Goal: Transaction & Acquisition: Purchase product/service

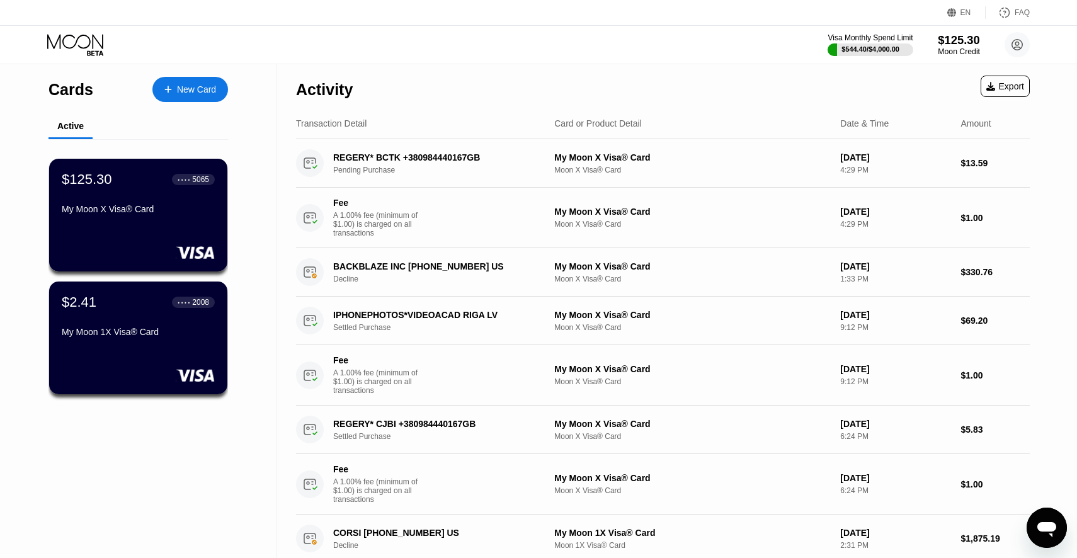
click at [958, 45] on div "$125.30" at bounding box center [959, 39] width 42 height 13
click at [113, 210] on div "My Moon X Visa® Card" at bounding box center [138, 209] width 154 height 10
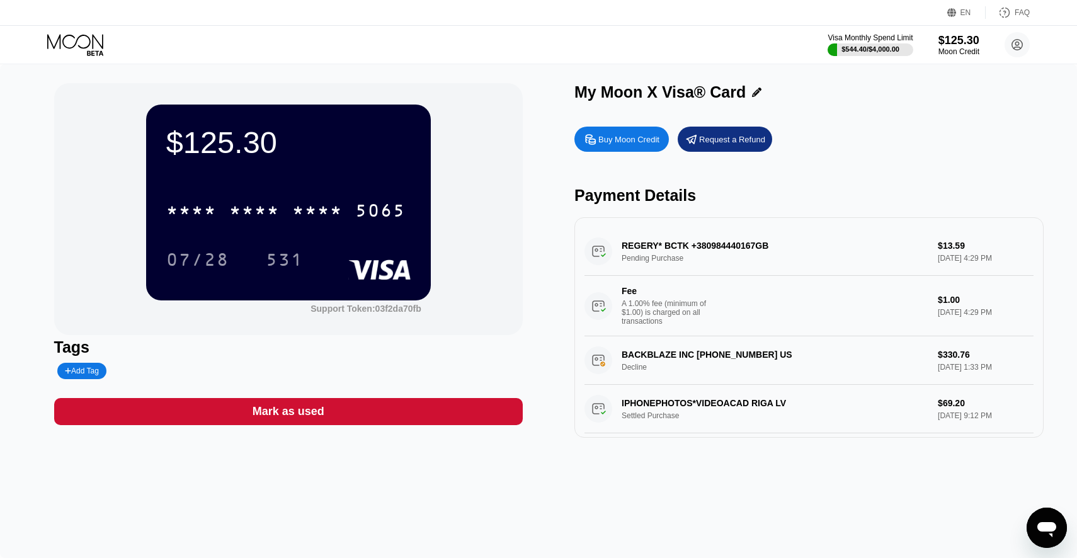
click at [626, 142] on div "Buy Moon Credit" at bounding box center [629, 139] width 61 height 11
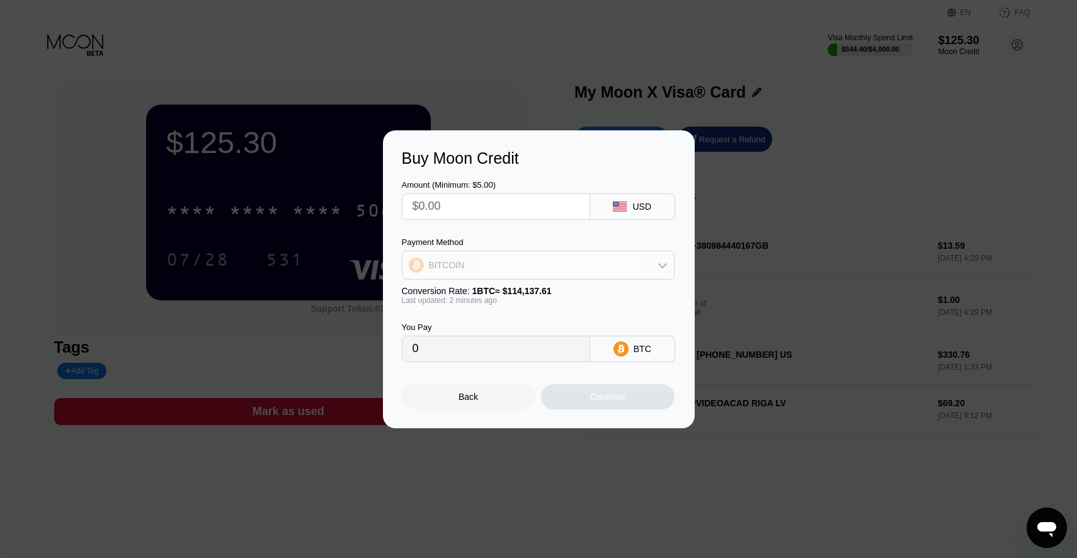
click at [550, 262] on div "BITCOIN" at bounding box center [539, 265] width 272 height 25
click at [506, 328] on div "USDT on TRON" at bounding box center [546, 328] width 238 height 10
type input "0.00"
click at [473, 207] on input "text" at bounding box center [496, 206] width 167 height 25
type input "$4"
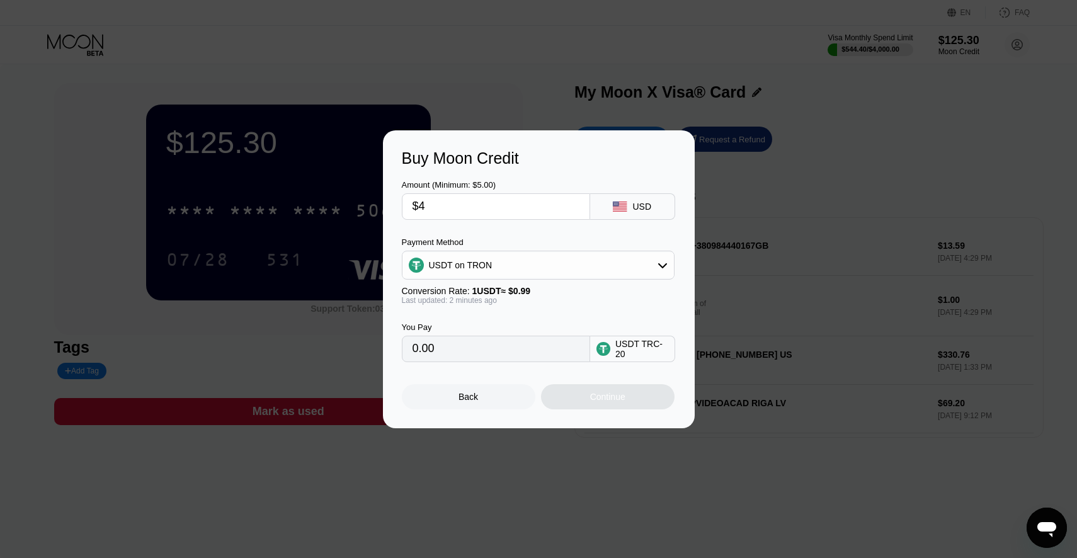
type input "4.04"
type input "$40"
type input "40.40"
type input "$400"
type input "404.04"
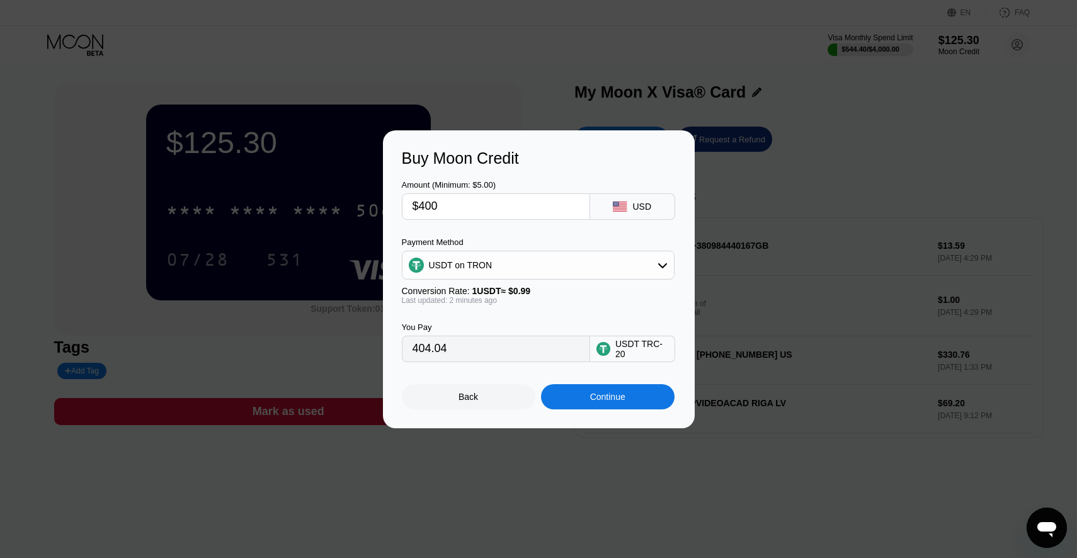
type input "$400"
click at [606, 403] on div "Continue" at bounding box center [608, 396] width 134 height 25
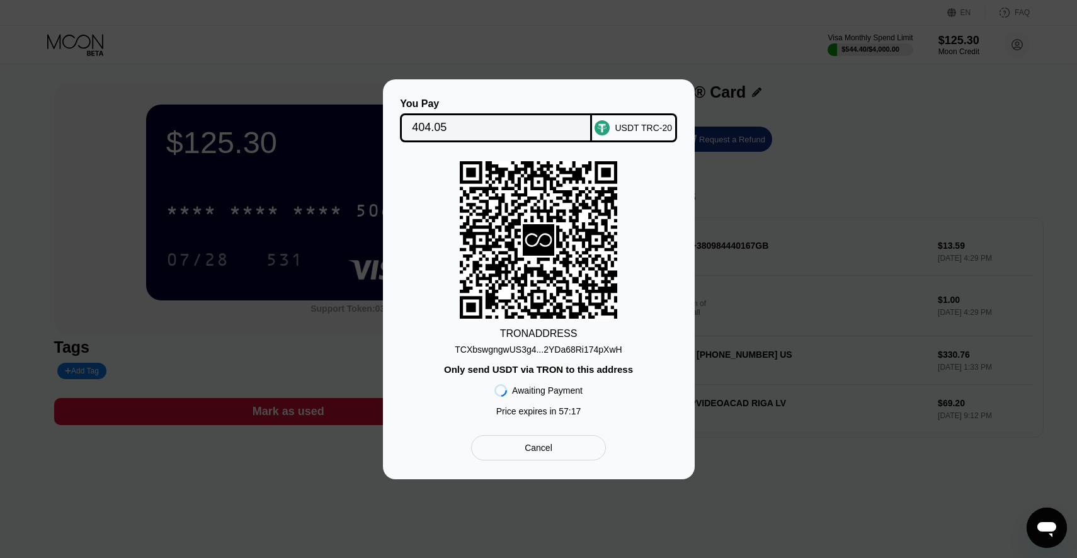
click at [561, 353] on div "TCXbswgngwUS3g4...2YDa68Ri174pXwH" at bounding box center [538, 350] width 167 height 10
click at [563, 346] on div "TCXbswgngwUS3g4...2YDa68Ri174pXwH" at bounding box center [538, 350] width 167 height 10
click at [597, 348] on div "TCXbswgngwUS3g4...2YDa68Ri174pXwH" at bounding box center [538, 350] width 167 height 10
click at [558, 449] on div "Cancel" at bounding box center [538, 447] width 134 height 25
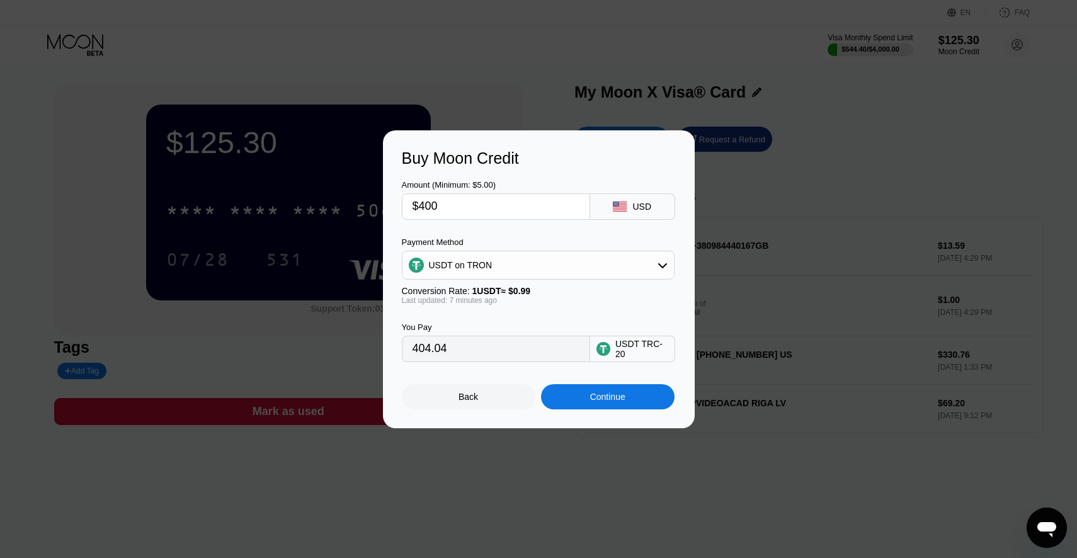
click at [474, 209] on input "$400" at bounding box center [496, 206] width 167 height 25
click at [484, 206] on input "$400" at bounding box center [496, 206] width 167 height 25
type input "$3"
type input "3.03"
type input "$39"
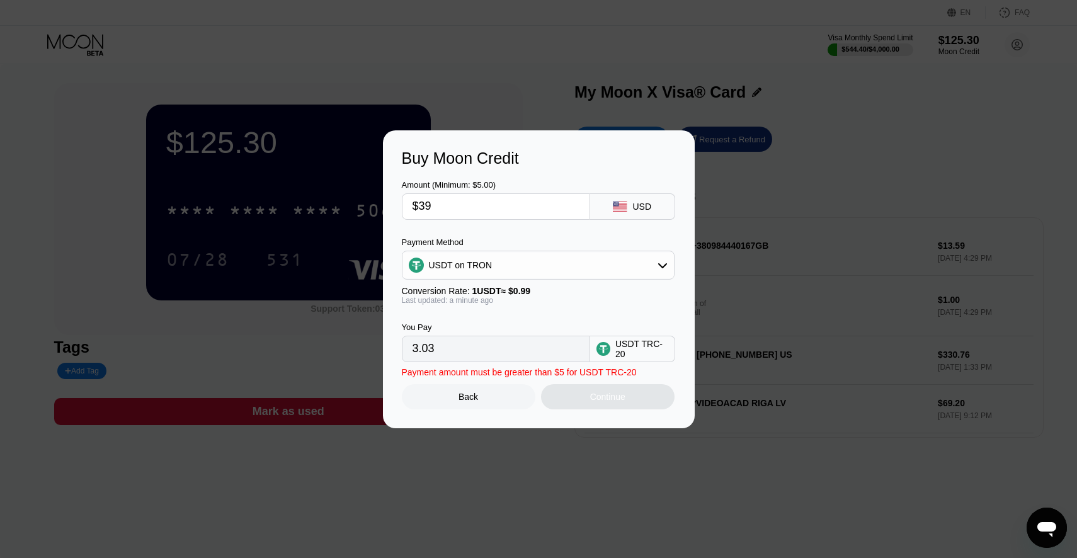
type input "39.39"
type input "$390"
type input "393.94"
type input "$390"
click at [605, 395] on div "Continue" at bounding box center [607, 397] width 35 height 10
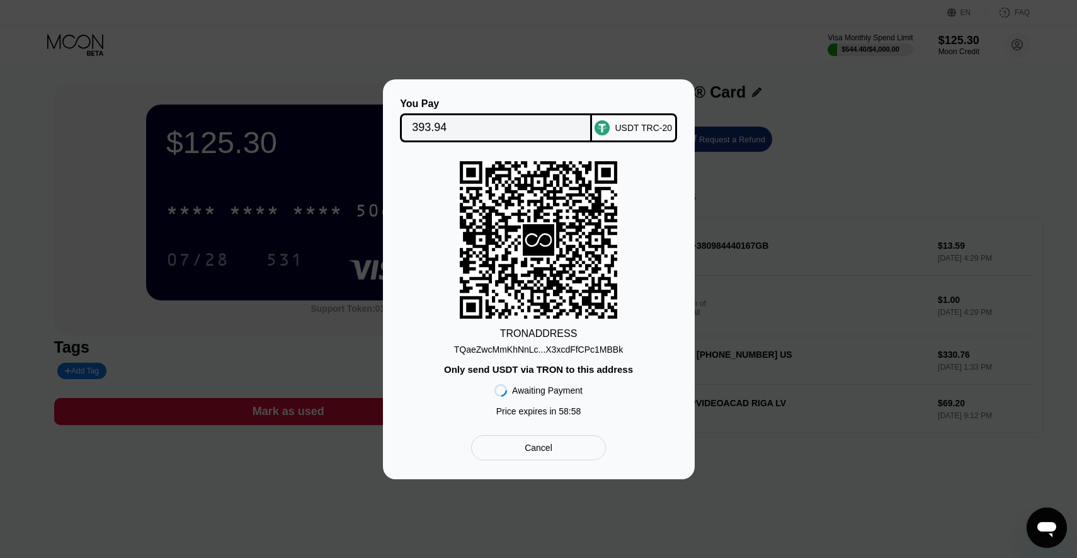
click at [581, 356] on div "TRON ADDRESS TQaeZwcMmKhNnLc...X3xcdFfCPc1MBBk Only send USDT via TRON to this …" at bounding box center [539, 291] width 274 height 261
click at [590, 352] on div "TQaeZwcMmKhNnLc...X3xcdFfCPc1MBBk" at bounding box center [538, 350] width 169 height 10
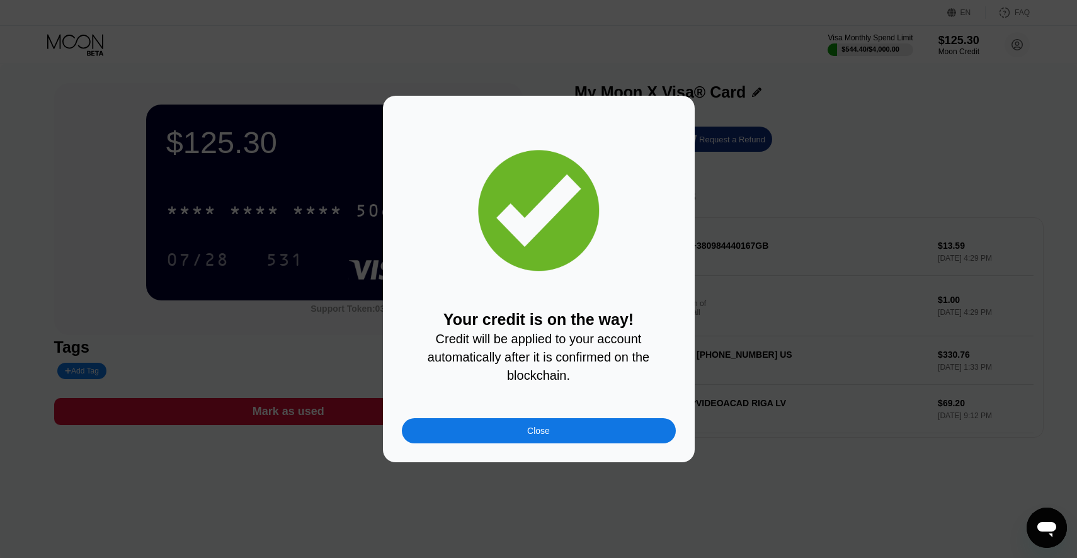
click at [536, 431] on div "Close" at bounding box center [538, 431] width 23 height 10
